Goal: Transaction & Acquisition: Download file/media

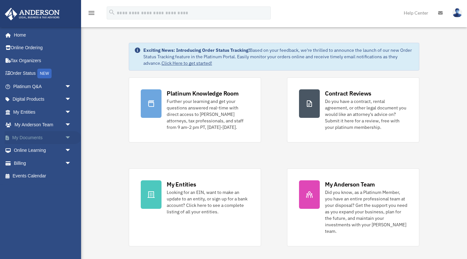
click at [49, 134] on link "My Documents arrow_drop_down" at bounding box center [43, 137] width 77 height 13
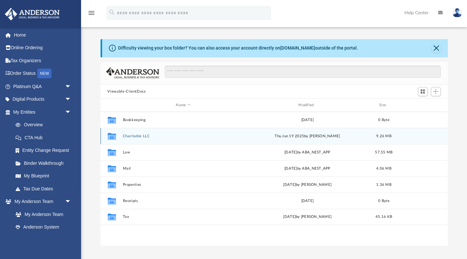
scroll to position [148, 347]
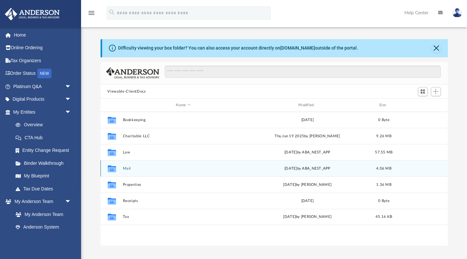
click at [124, 169] on button "Mail" at bounding box center [183, 169] width 121 height 4
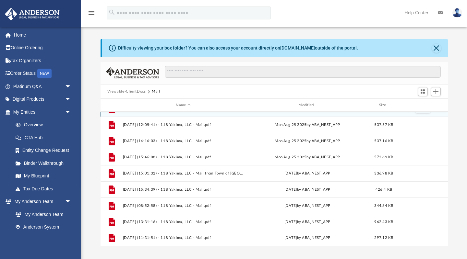
scroll to position [11, 0]
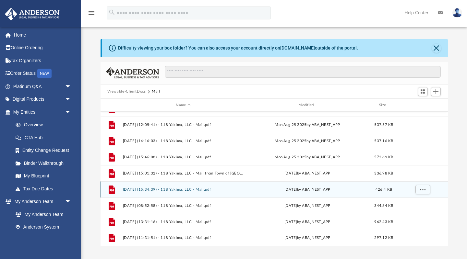
click at [181, 188] on button "[DATE] (15:34:39) - 118 Yakima, LLC - Mail.pdf" at bounding box center [183, 190] width 121 height 4
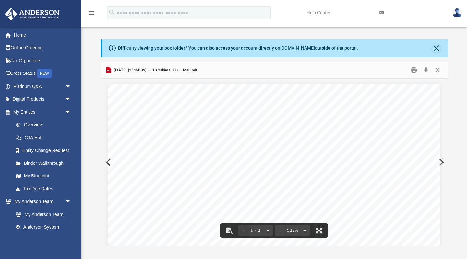
click at [108, 165] on button "Preview" at bounding box center [108, 162] width 14 height 18
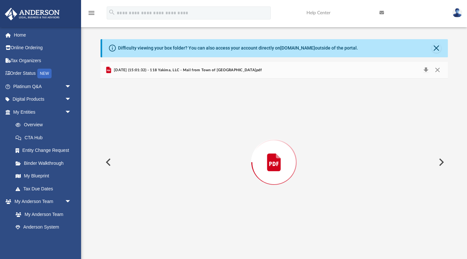
scroll to position [434, 0]
click at [108, 165] on button "Preview" at bounding box center [108, 162] width 14 height 18
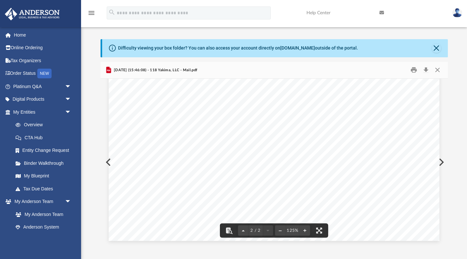
scroll to position [704, 0]
click at [108, 165] on button "Preview" at bounding box center [108, 162] width 14 height 18
click at [107, 161] on button "Preview" at bounding box center [108, 162] width 14 height 18
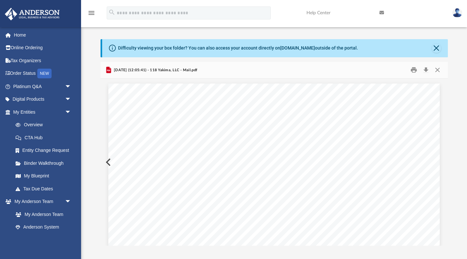
click at [107, 161] on button "Preview" at bounding box center [108, 162] width 14 height 18
